Goal: Task Accomplishment & Management: Use online tool/utility

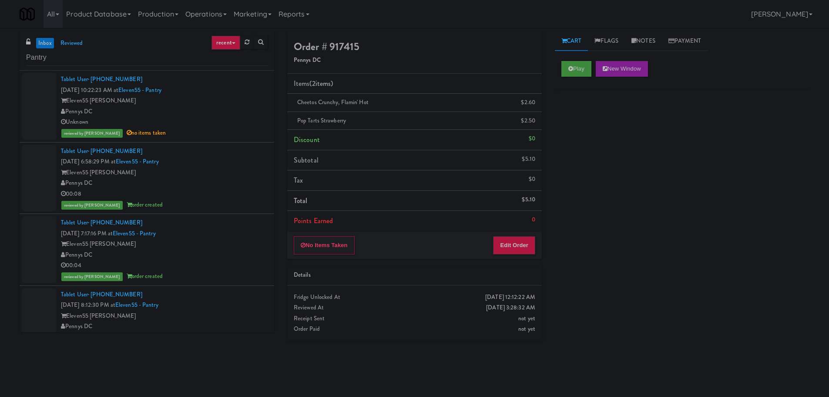
scroll to position [697, 0]
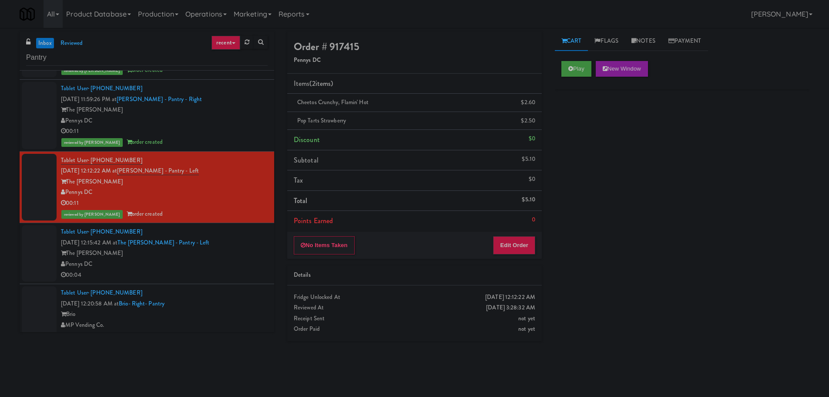
click at [203, 259] on div "Pennys DC" at bounding box center [164, 264] width 207 height 11
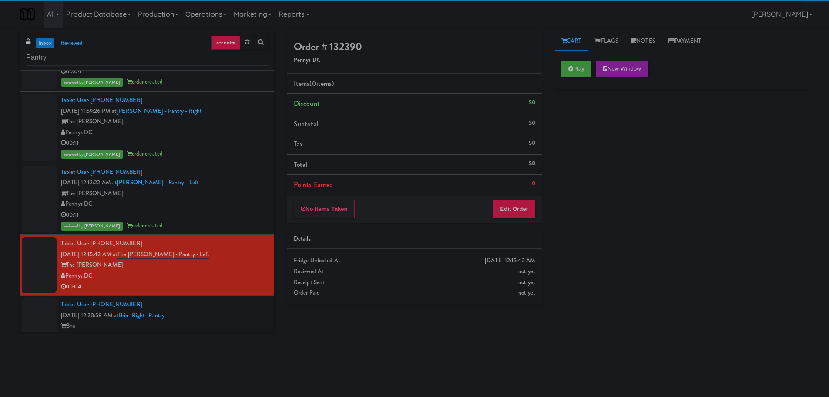
scroll to position [784, 0]
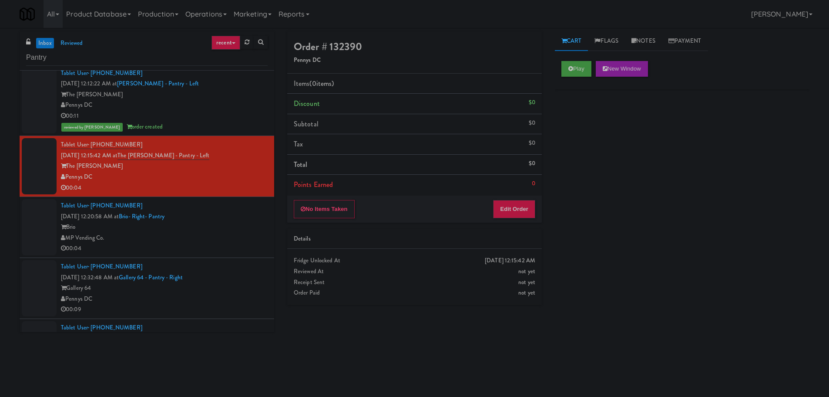
click at [560, 75] on div "Play New Window" at bounding box center [682, 71] width 255 height 35
click at [573, 61] on button "Play" at bounding box center [577, 69] width 30 height 16
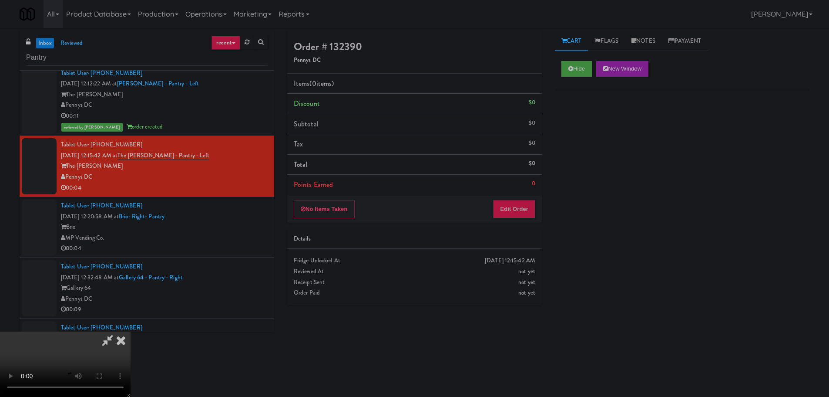
drag, startPoint x: 524, startPoint y: 193, endPoint x: 517, endPoint y: 204, distance: 12.6
click at [523, 198] on div "Order # 132390 Pennys DC Items (0 items ) Discount $0 Subtotal $0 Tax $0 Total …" at bounding box center [414, 126] width 255 height 191
click at [517, 204] on button "Edit Order" at bounding box center [514, 209] width 42 height 18
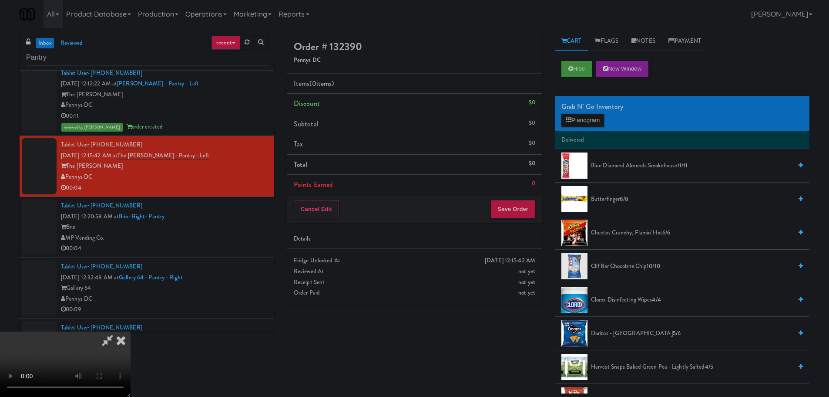
click at [131, 331] on video at bounding box center [65, 363] width 131 height 65
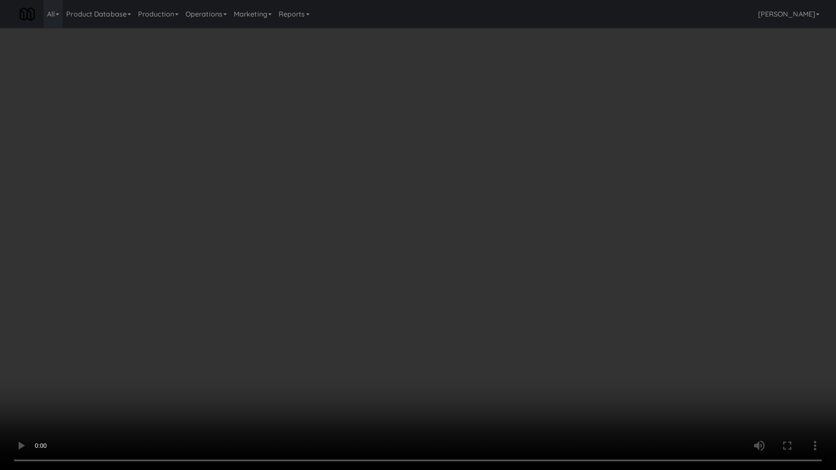
click at [311, 238] on video at bounding box center [418, 235] width 836 height 470
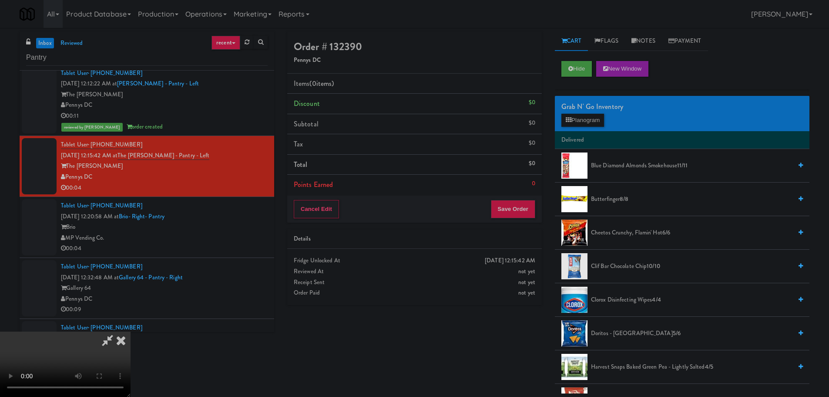
scroll to position [0, 0]
click at [131, 331] on video at bounding box center [65, 363] width 131 height 65
click at [574, 118] on button "Planogram" at bounding box center [583, 120] width 43 height 13
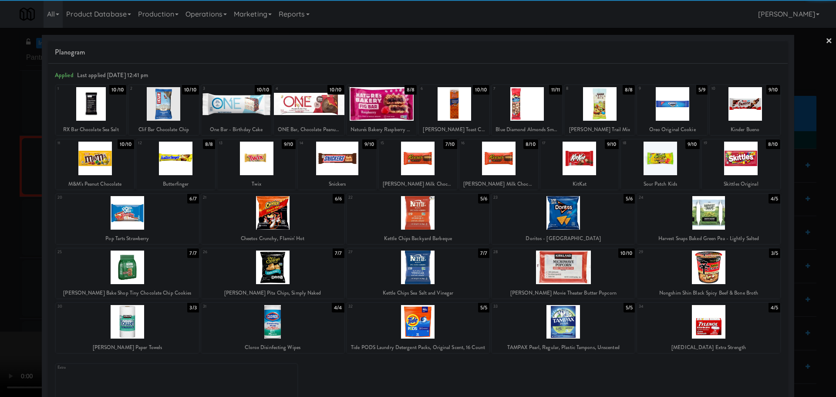
click at [590, 106] on div at bounding box center [599, 104] width 71 height 34
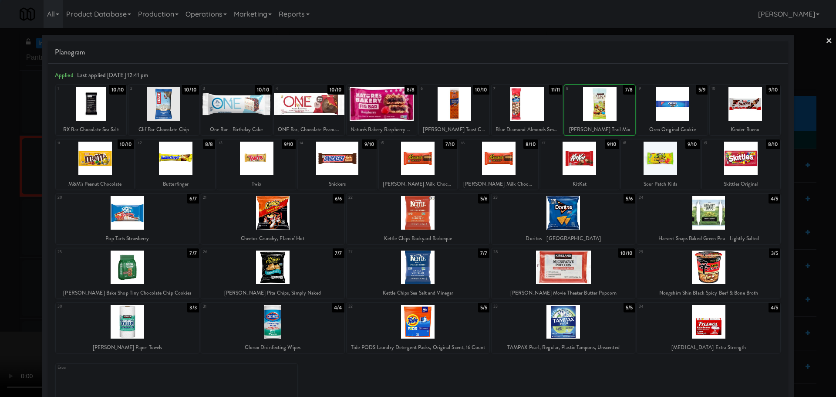
drag, startPoint x: 5, startPoint y: 199, endPoint x: 97, endPoint y: 177, distance: 94.5
click at [7, 199] on div at bounding box center [418, 198] width 836 height 397
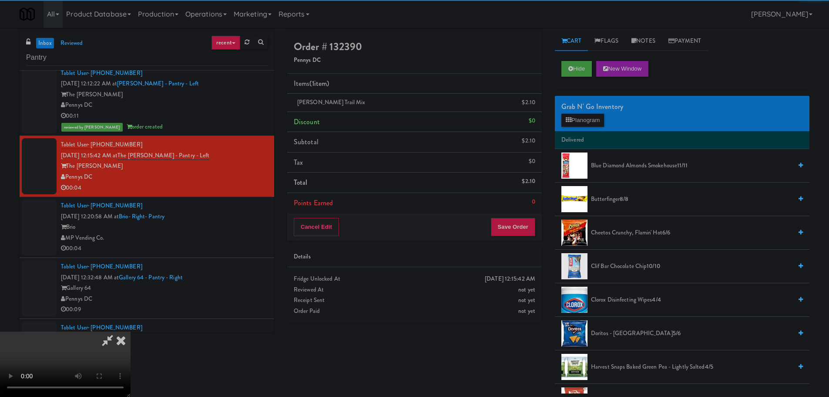
drag, startPoint x: 165, startPoint y: 171, endPoint x: 215, endPoint y: 175, distance: 50.7
click at [131, 331] on video at bounding box center [65, 363] width 131 height 65
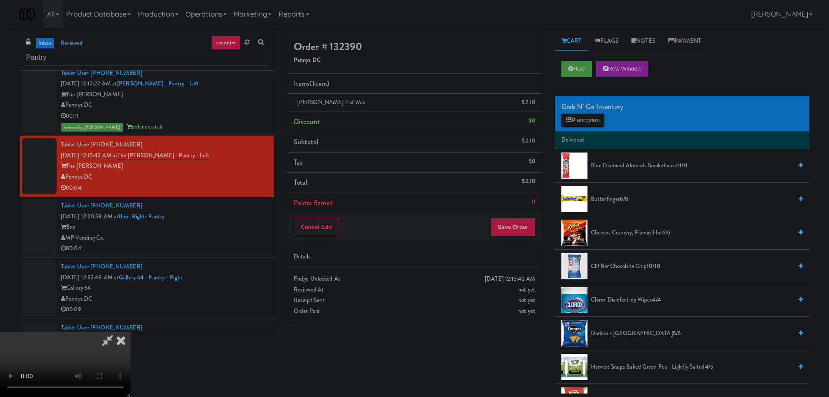
scroll to position [150, 0]
click at [522, 235] on button "Save Order" at bounding box center [513, 227] width 44 height 18
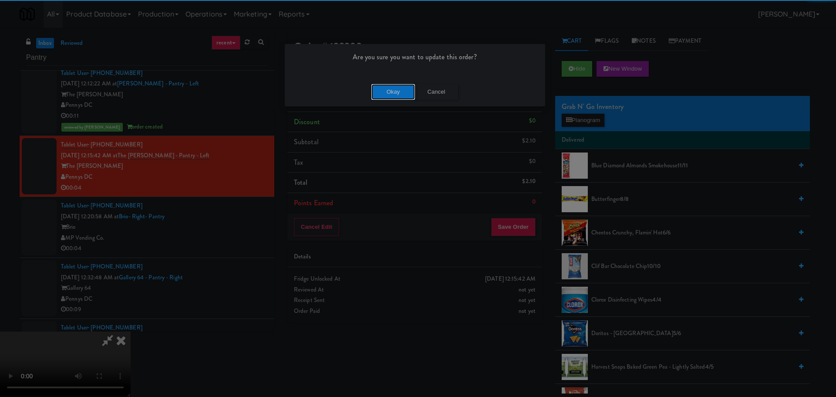
click at [387, 88] on button "Okay" at bounding box center [393, 92] width 44 height 16
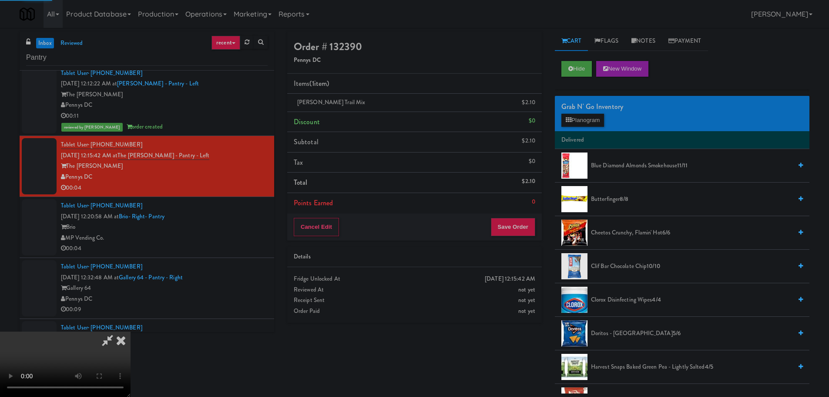
scroll to position [0, 0]
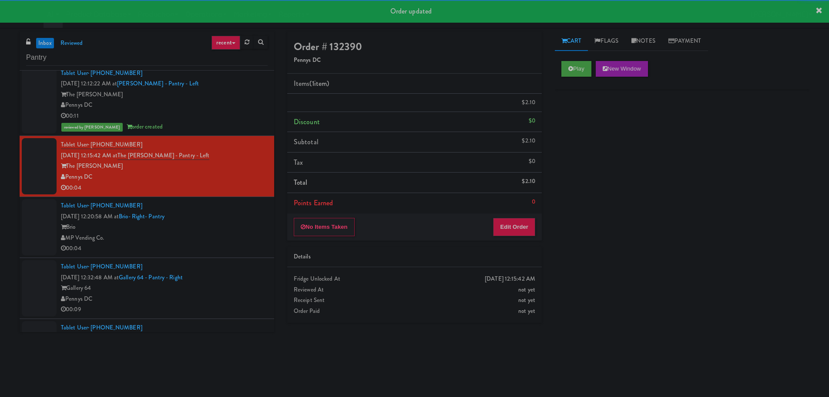
click at [256, 214] on div "Tablet User · (206) 482-6197 [DATE] 12:20:58 AM at Brio- Right- Pantry Brio MP …" at bounding box center [164, 227] width 207 height 54
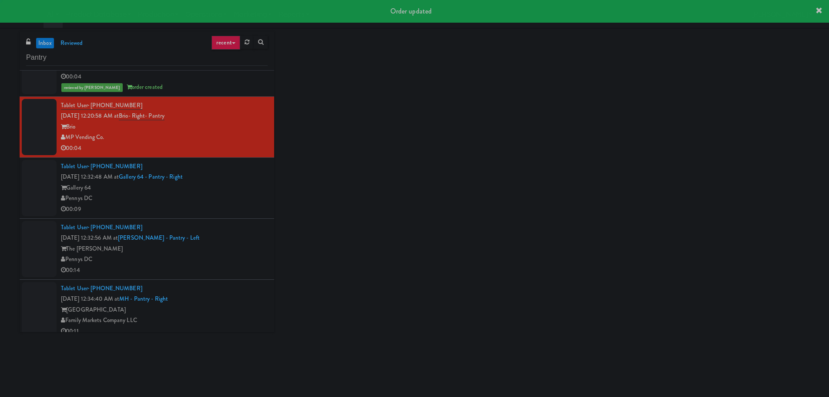
scroll to position [914, 0]
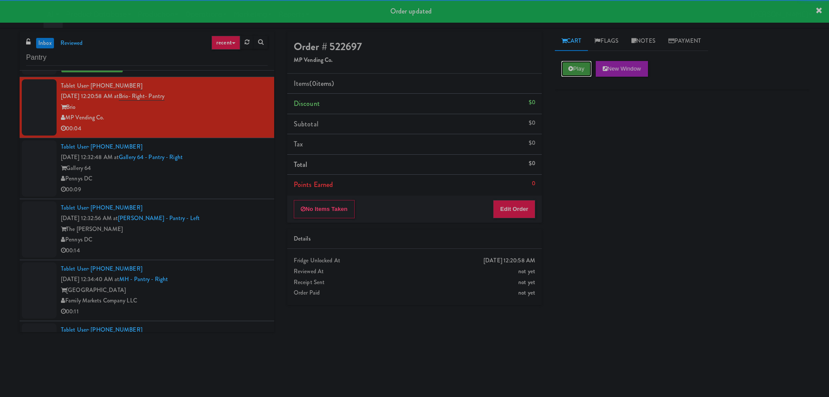
click at [570, 76] on button "Play" at bounding box center [577, 69] width 30 height 16
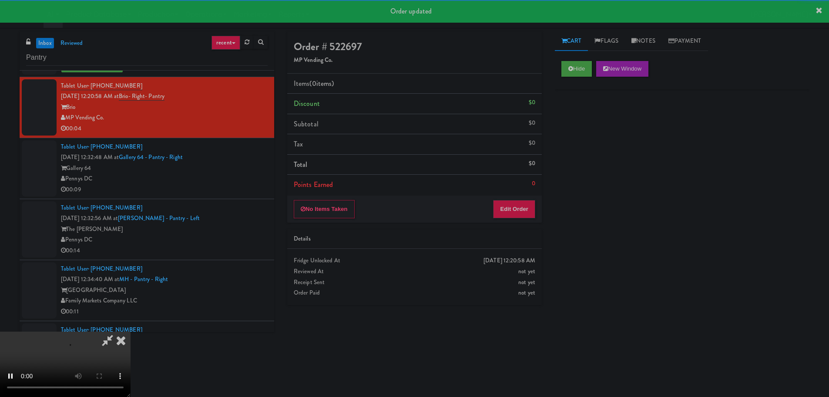
click at [496, 219] on div "No Items Taken Edit Order" at bounding box center [414, 209] width 255 height 27
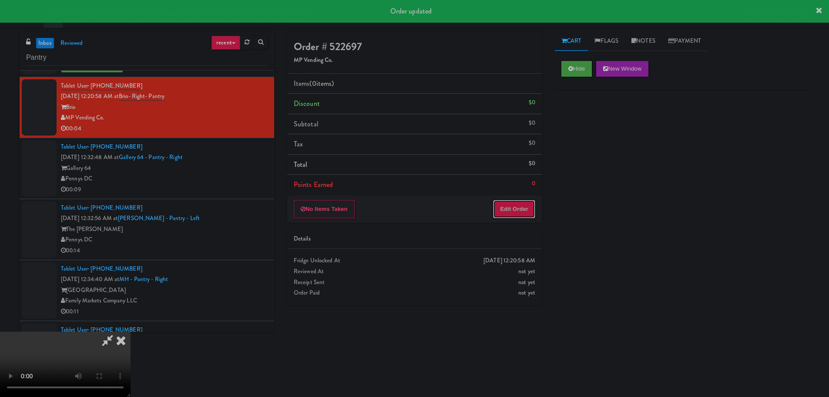
click at [501, 216] on button "Edit Order" at bounding box center [514, 209] width 42 height 18
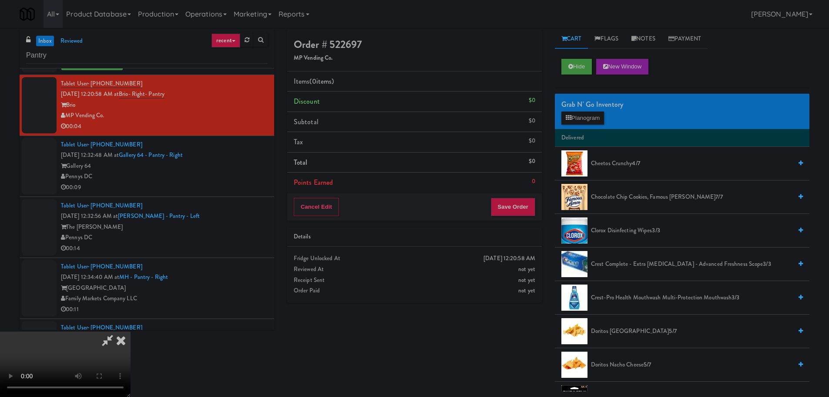
scroll to position [0, 0]
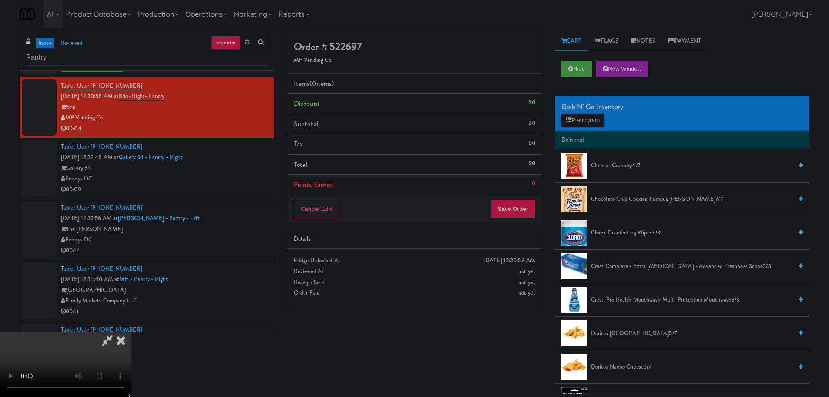
click at [131, 331] on video at bounding box center [65, 363] width 131 height 65
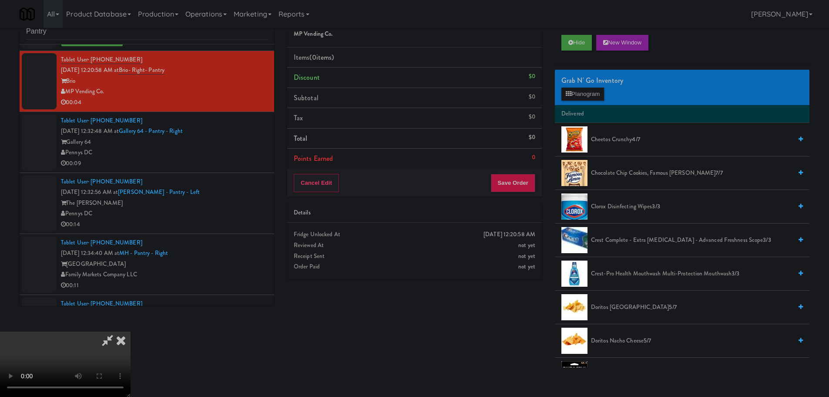
scroll to position [28, 0]
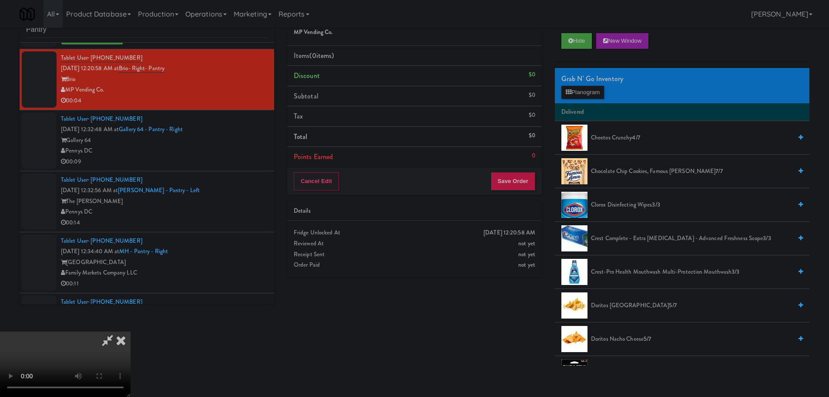
click at [131, 331] on video at bounding box center [65, 363] width 131 height 65
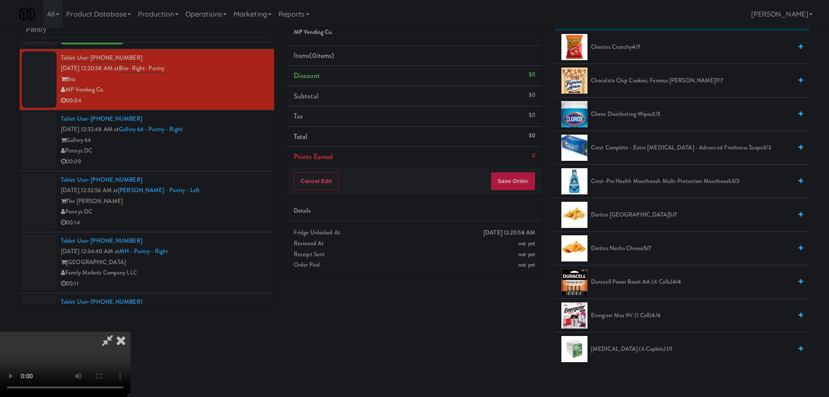
scroll to position [0, 0]
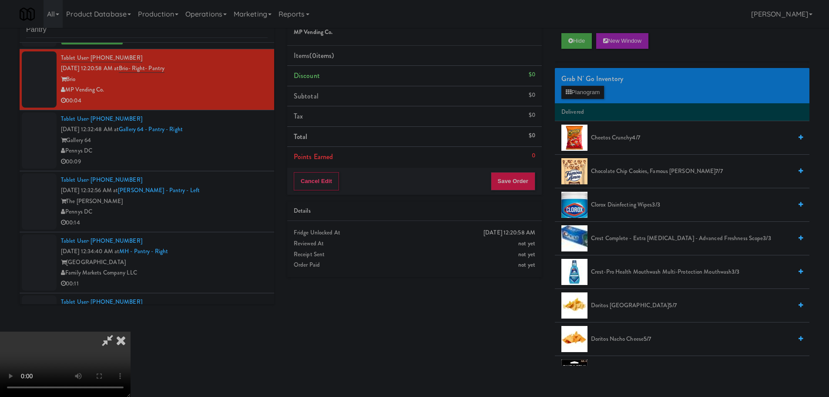
click at [643, 165] on li "Chocolate Chip Cookies, Famous [PERSON_NAME] 7/7" at bounding box center [682, 172] width 255 height 34
click at [635, 169] on span "Chocolate Chip Cookies, Famous [PERSON_NAME] 7/7" at bounding box center [691, 171] width 201 height 11
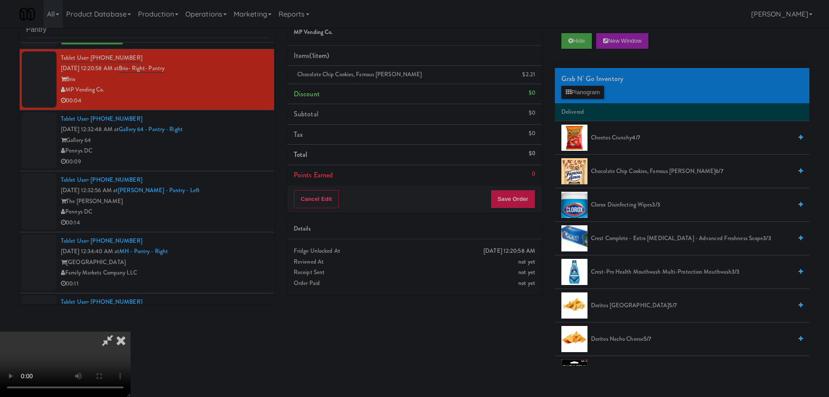
click at [131, 331] on video at bounding box center [65, 363] width 131 height 65
click at [516, 198] on button "Save Order" at bounding box center [513, 199] width 44 height 18
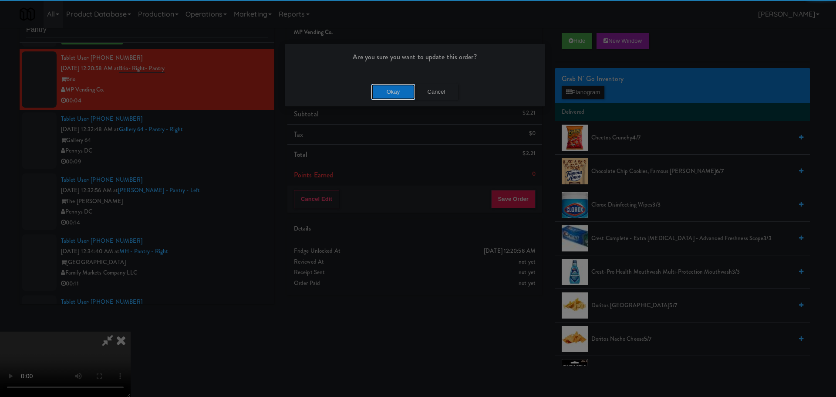
click at [401, 85] on button "Okay" at bounding box center [393, 92] width 44 height 16
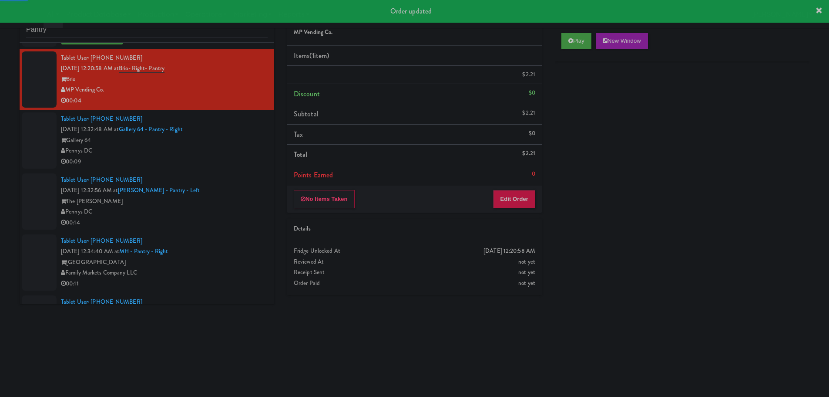
click at [218, 170] on li "Tablet User · (757) 646-2256 [DATE] 12:32:48 AM at Gallery 64 - Pantry - Right …" at bounding box center [147, 140] width 255 height 61
